Goal: Task Accomplishment & Management: Complete application form

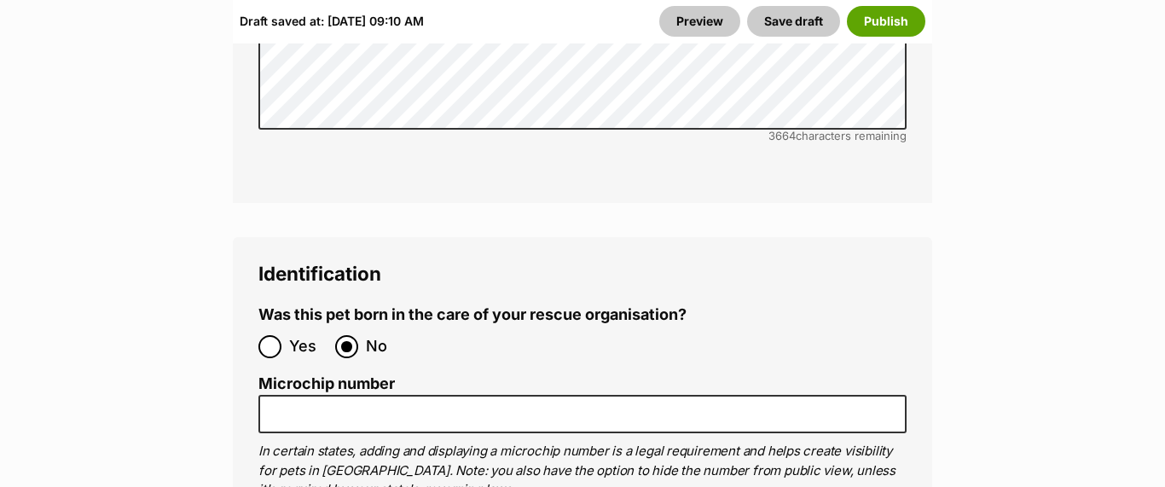
scroll to position [5988, 0]
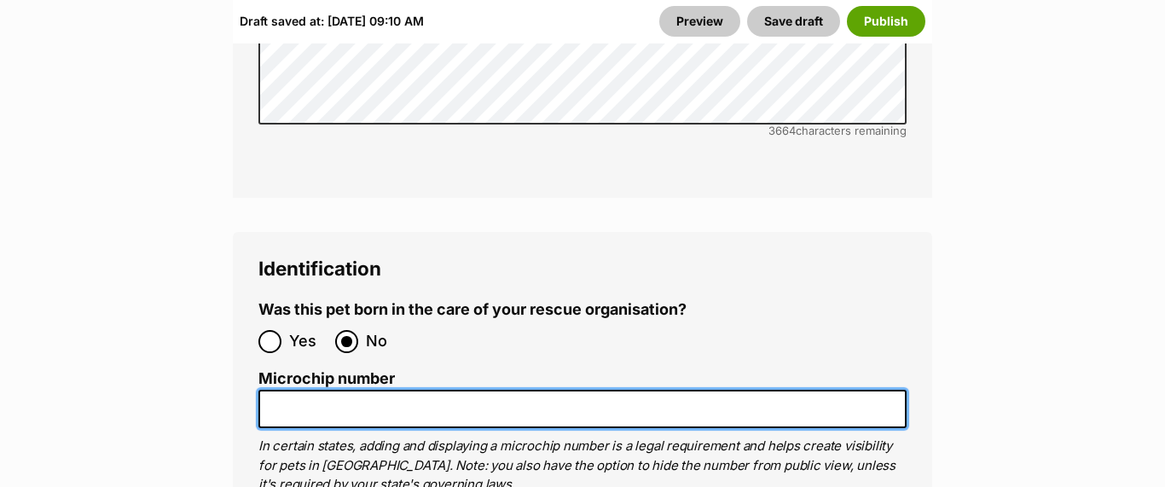
click at [346, 390] on input "Microchip number" at bounding box center [582, 409] width 648 height 38
type input "991003003253352"
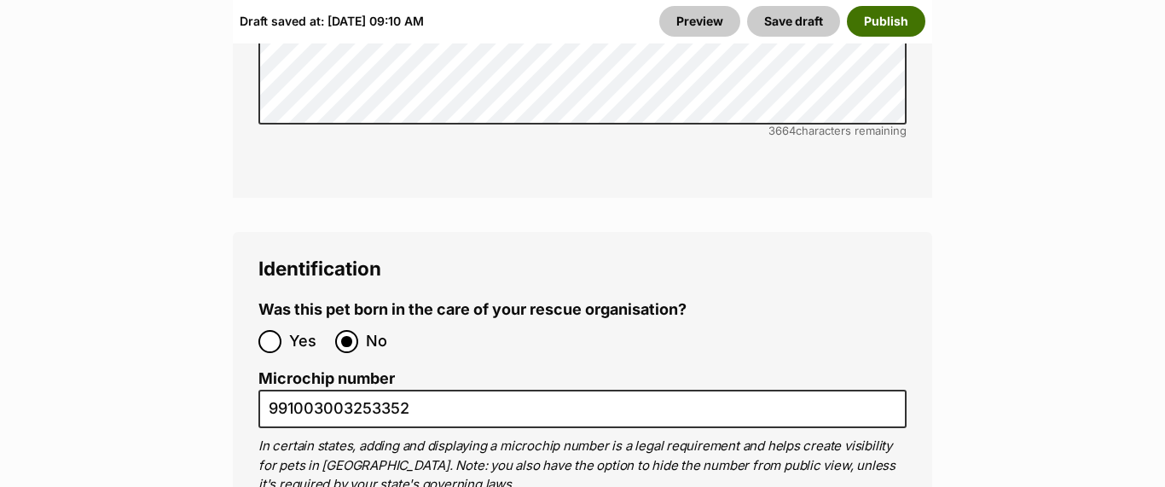
click at [879, 15] on button "Publish" at bounding box center [886, 21] width 78 height 31
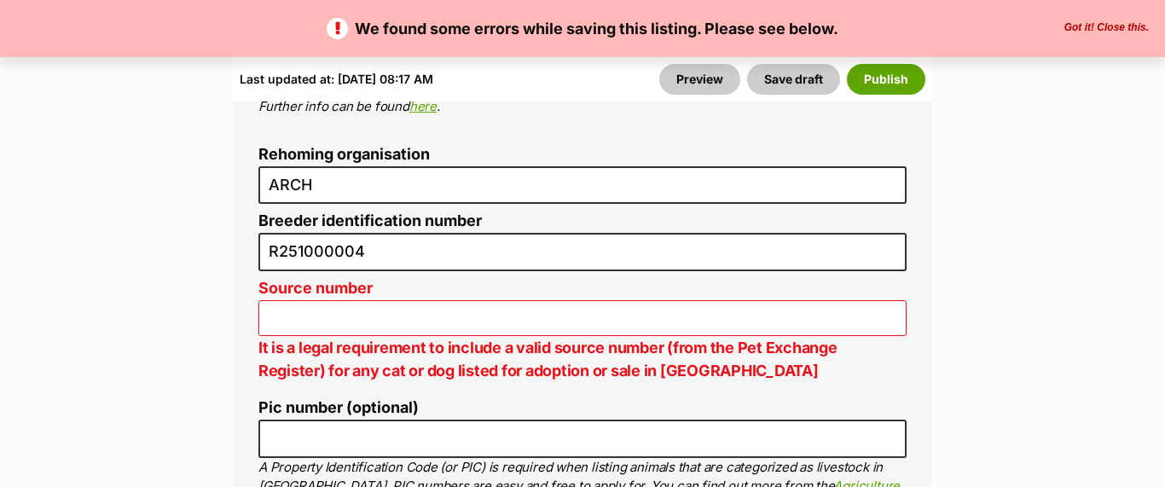
scroll to position [6599, 0]
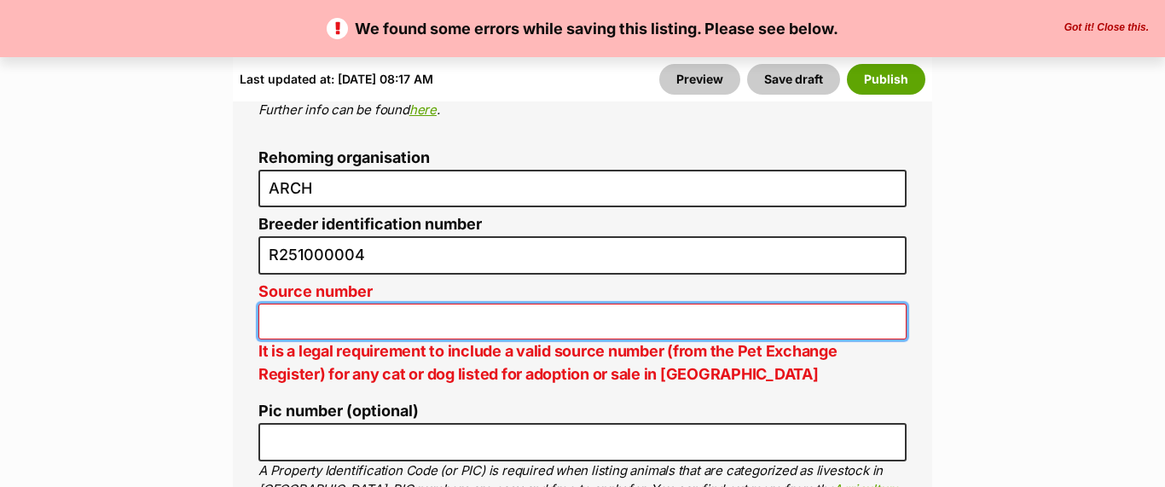
click at [317, 304] on input "Source number" at bounding box center [582, 322] width 648 height 37
type input "RE147320"
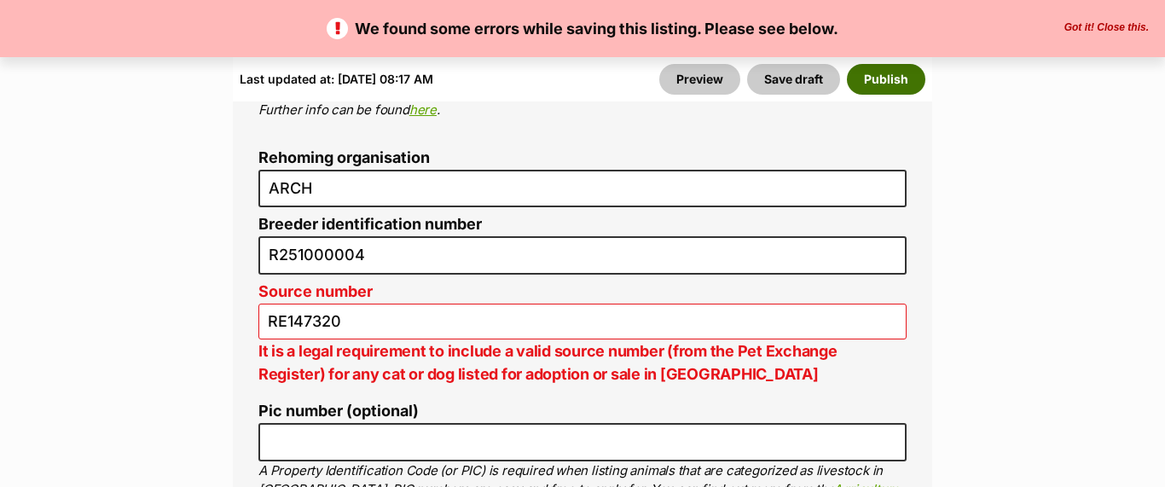
click at [886, 85] on button "Publish" at bounding box center [886, 79] width 78 height 31
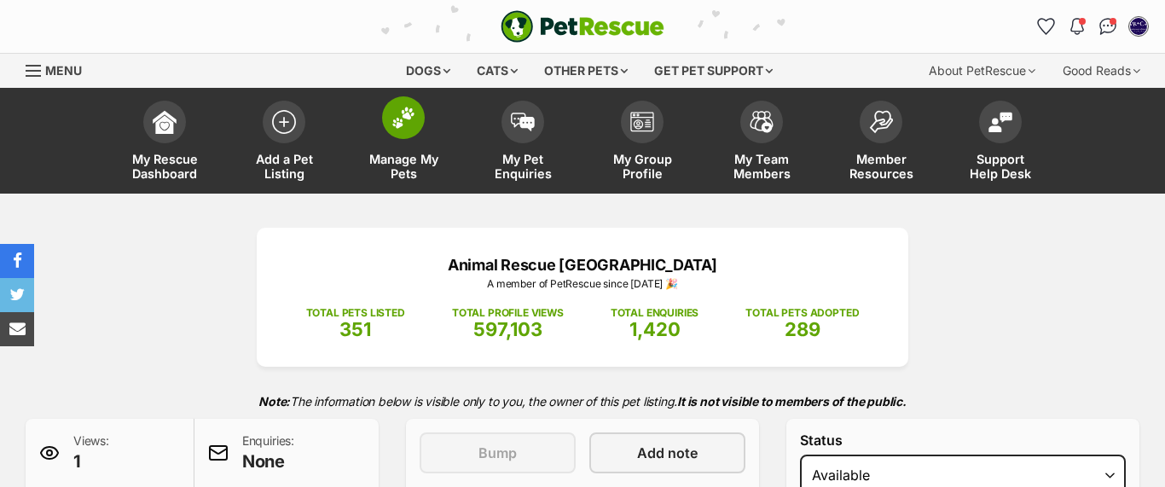
click at [398, 128] on img at bounding box center [404, 118] width 24 height 22
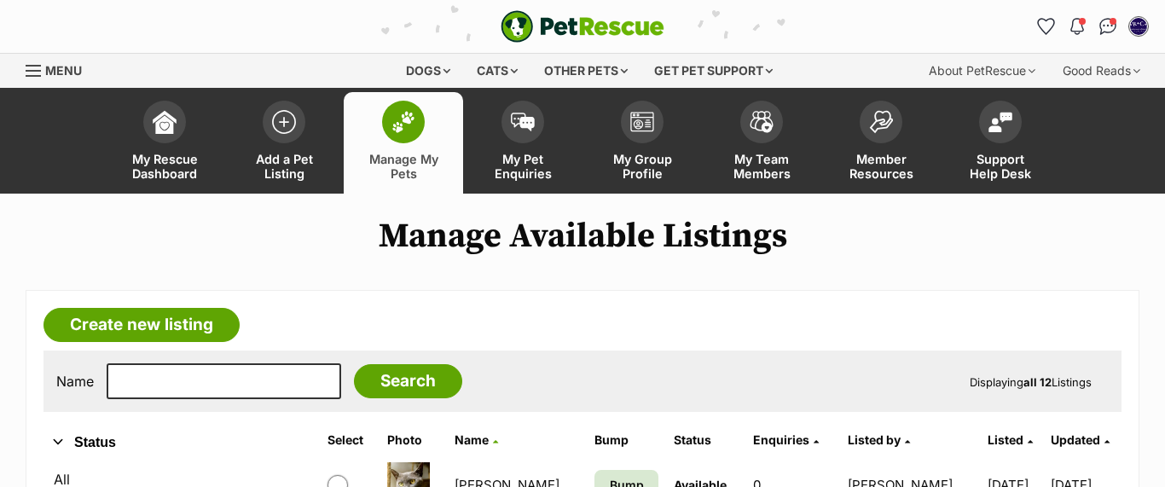
scroll to position [227, 0]
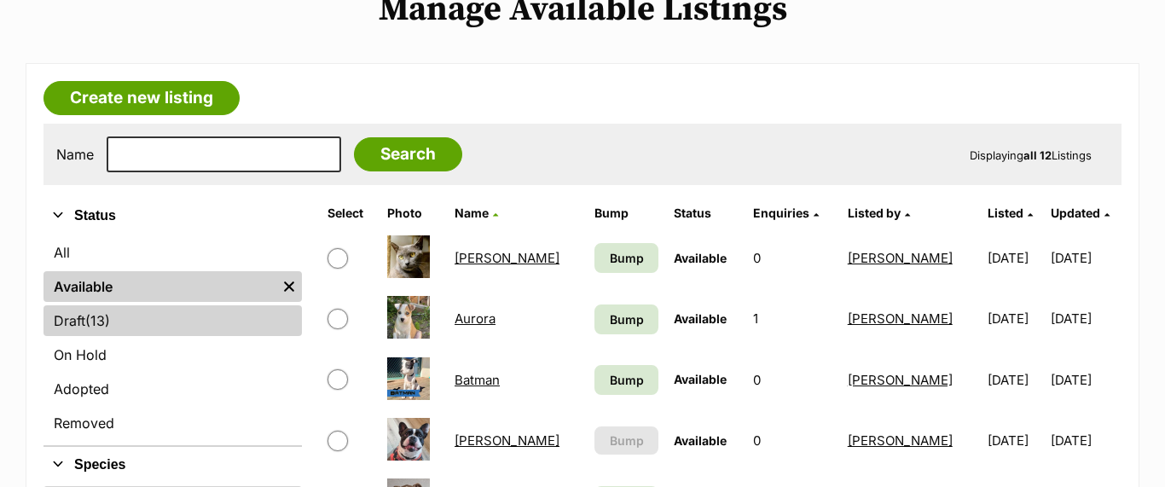
click at [74, 321] on link "Draft (13) Items" at bounding box center [173, 320] width 258 height 31
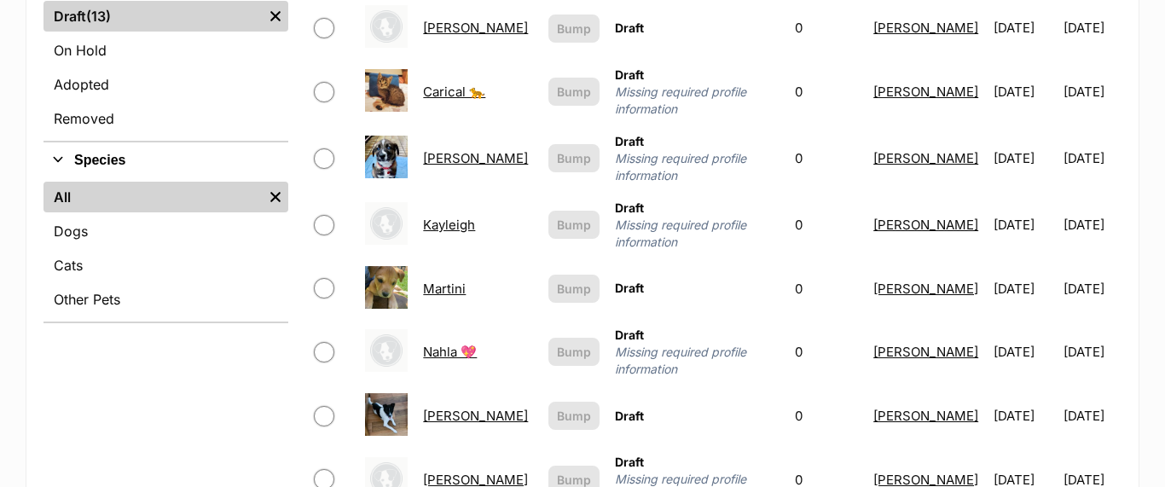
scroll to position [531, 0]
click at [436, 151] on link "Dewey" at bounding box center [475, 159] width 105 height 16
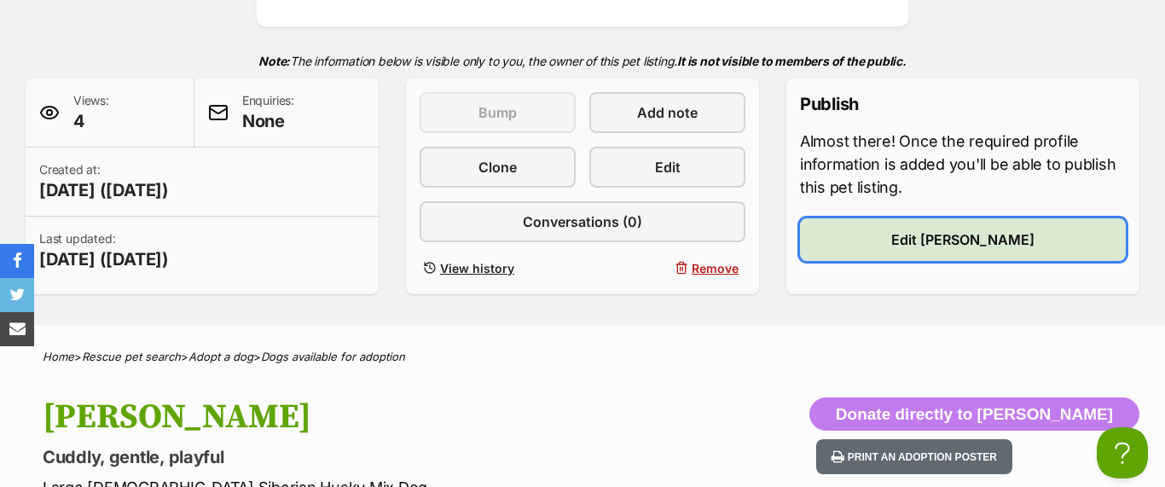
click at [907, 230] on link "Edit Dewey" at bounding box center [963, 239] width 326 height 43
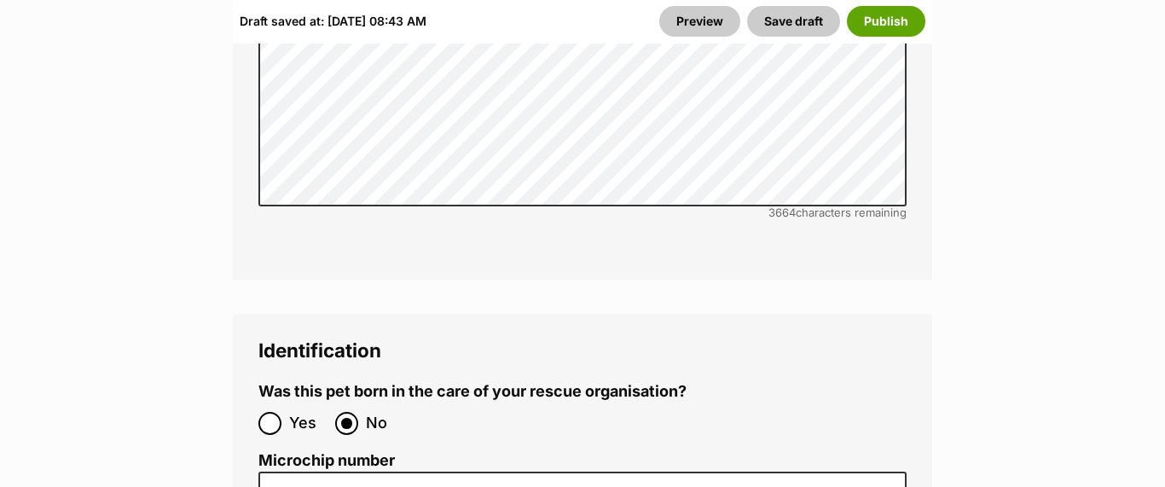
scroll to position [6090, 0]
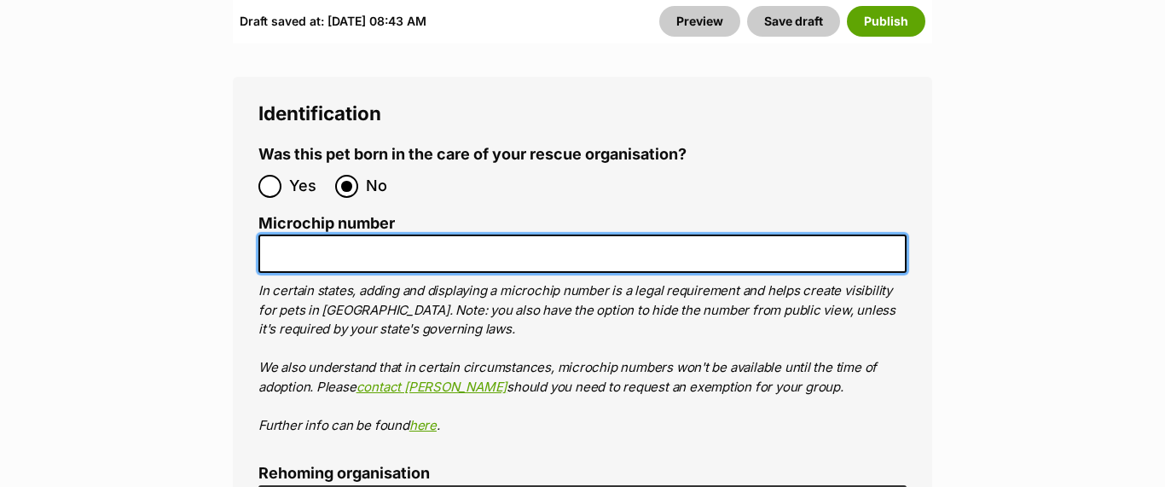
click at [322, 235] on input "Microchip number" at bounding box center [582, 254] width 648 height 38
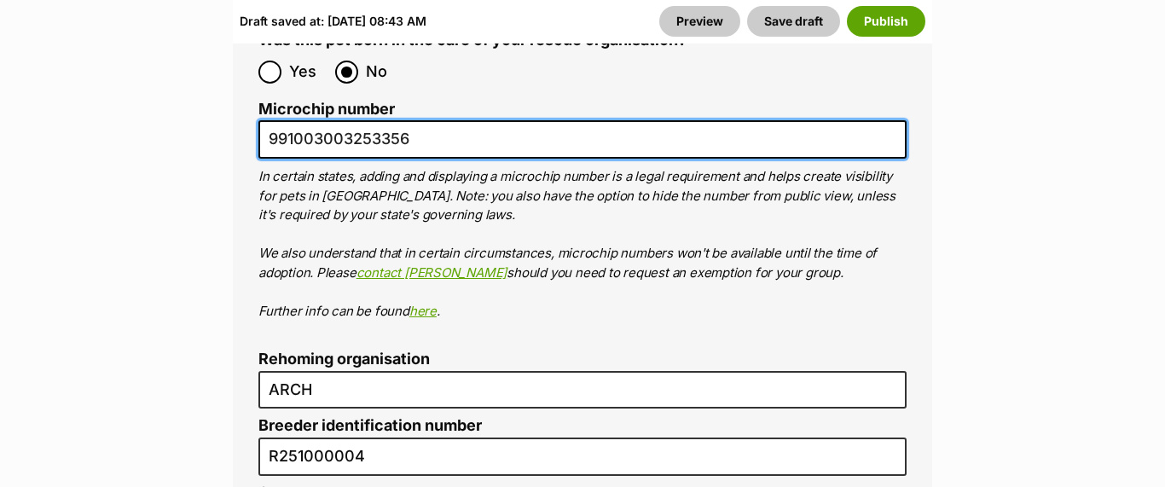
scroll to position [6206, 0]
type input "991003003253356"
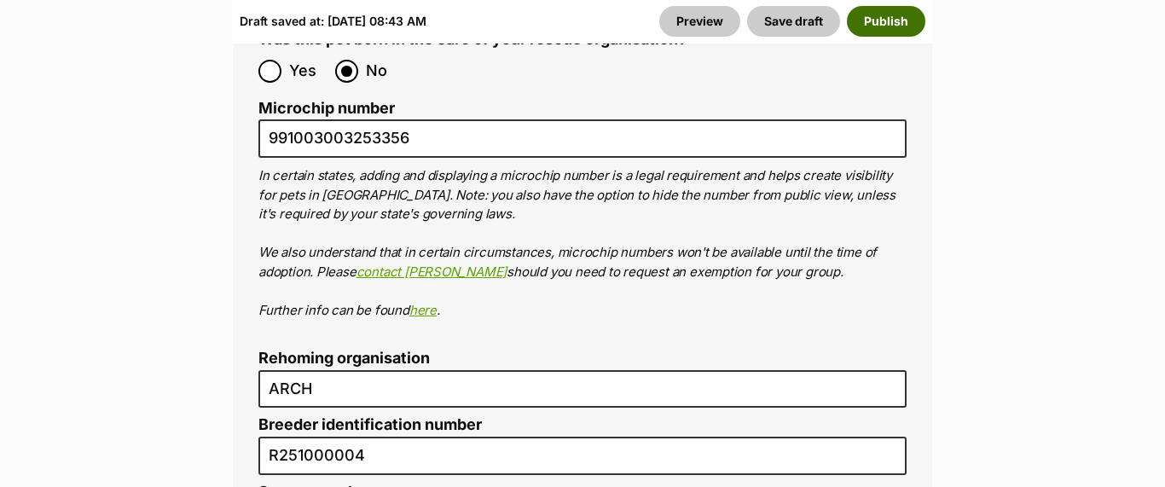
click at [878, 13] on button "Publish" at bounding box center [886, 21] width 78 height 31
